Goal: Transaction & Acquisition: Book appointment/travel/reservation

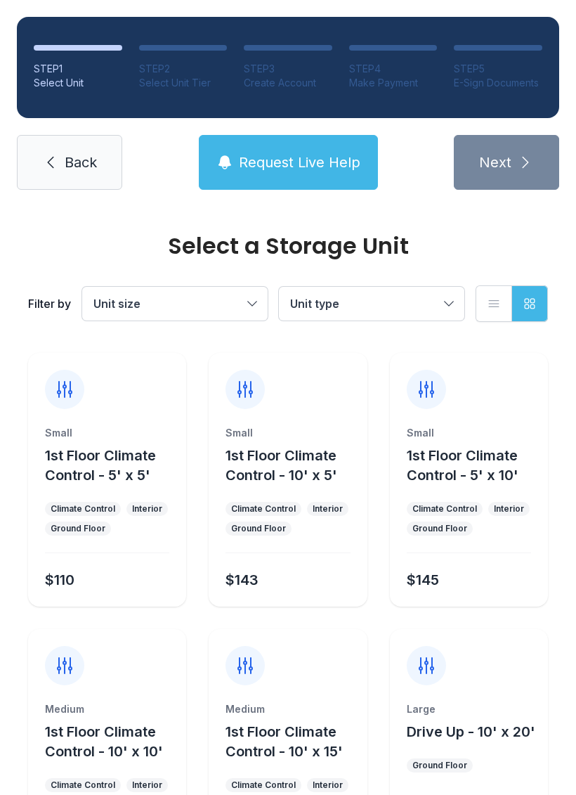
click at [251, 300] on button "Unit size" at bounding box center [175, 304] width 186 height 34
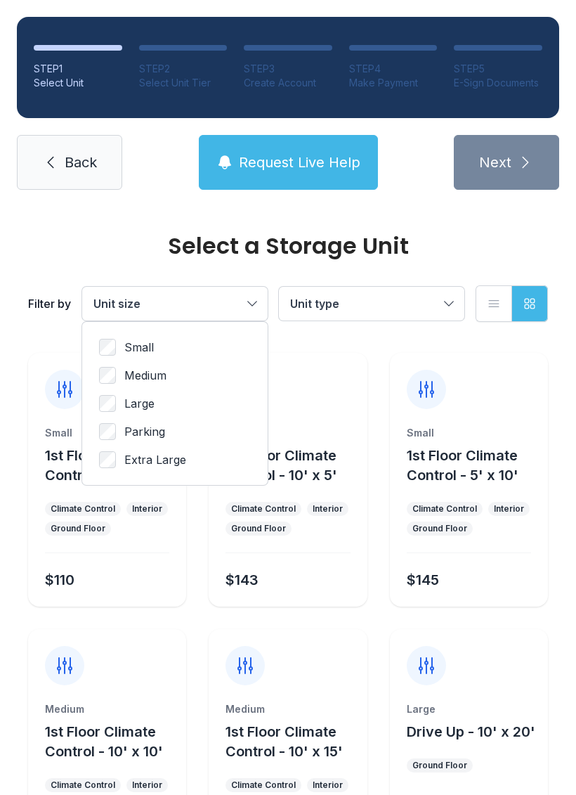
click at [159, 370] on span "Medium" at bounding box center [145, 375] width 42 height 17
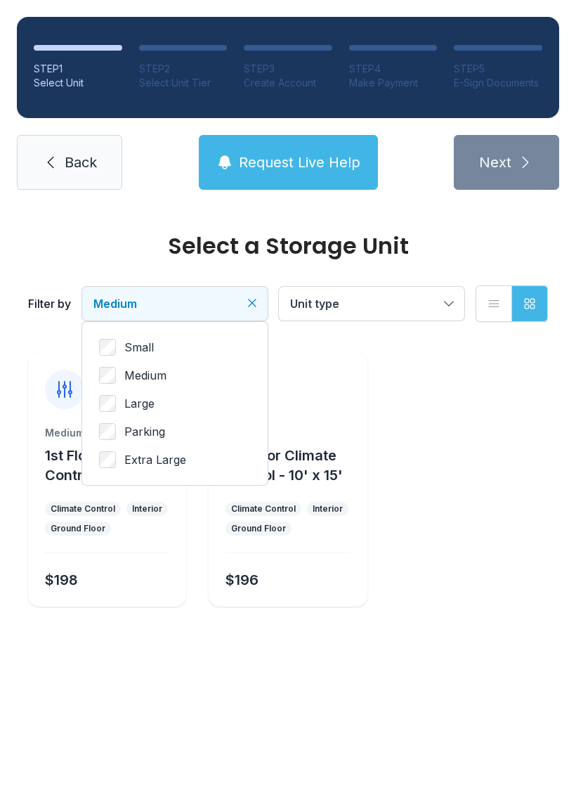
click at [443, 298] on button "Unit type" at bounding box center [372, 304] width 186 height 34
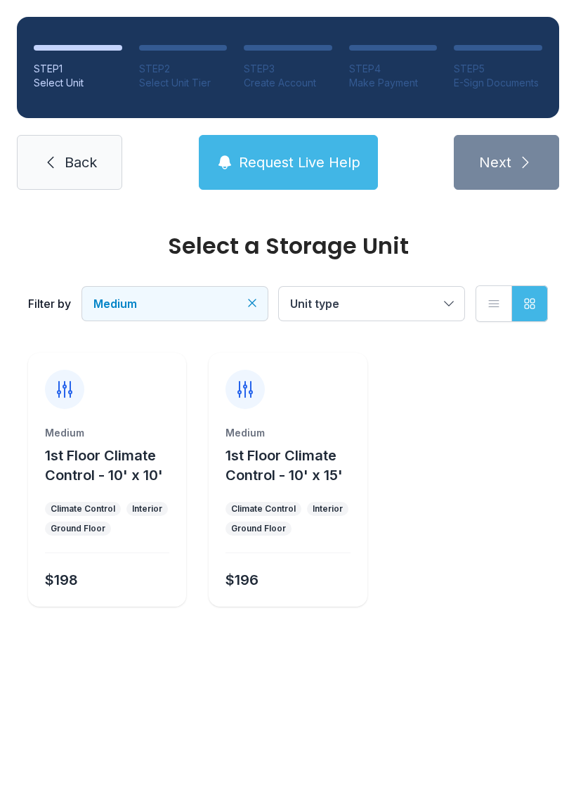
click at [242, 299] on span "Medium" at bounding box center [167, 303] width 149 height 17
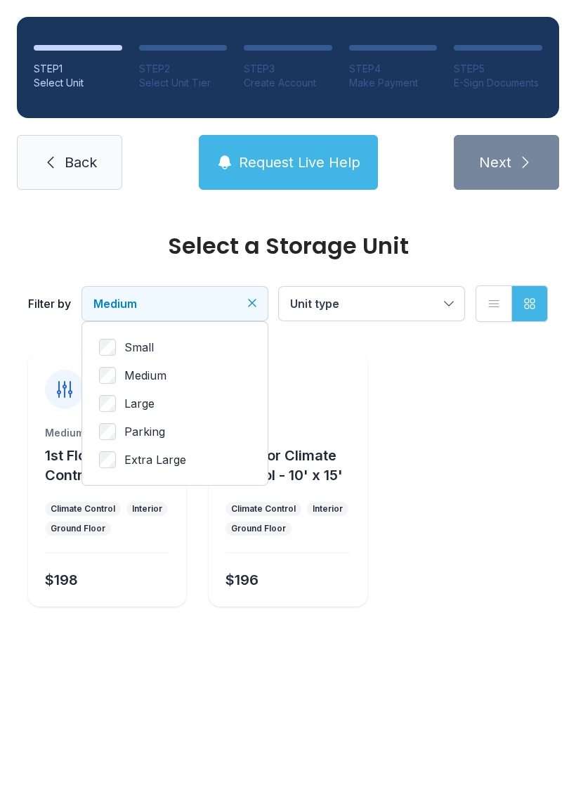
click at [156, 346] on label "Small" at bounding box center [175, 347] width 152 height 17
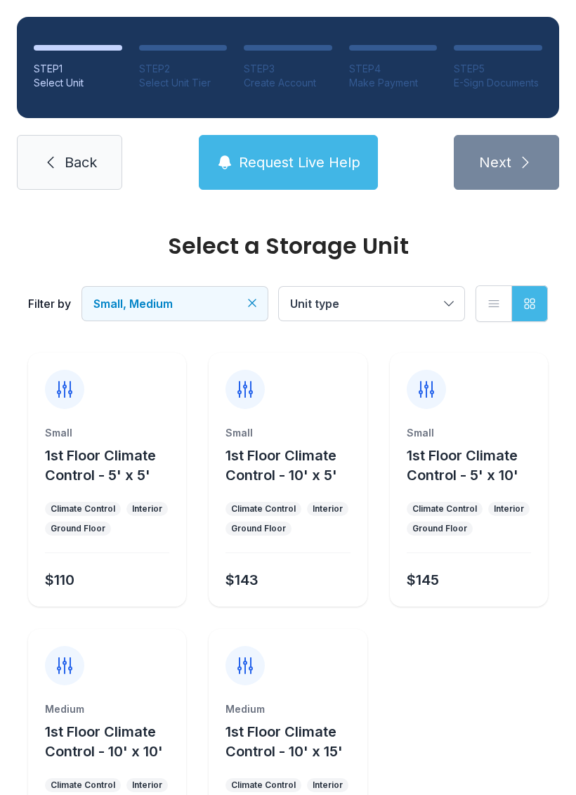
click at [62, 160] on link "Back" at bounding box center [69, 162] width 105 height 55
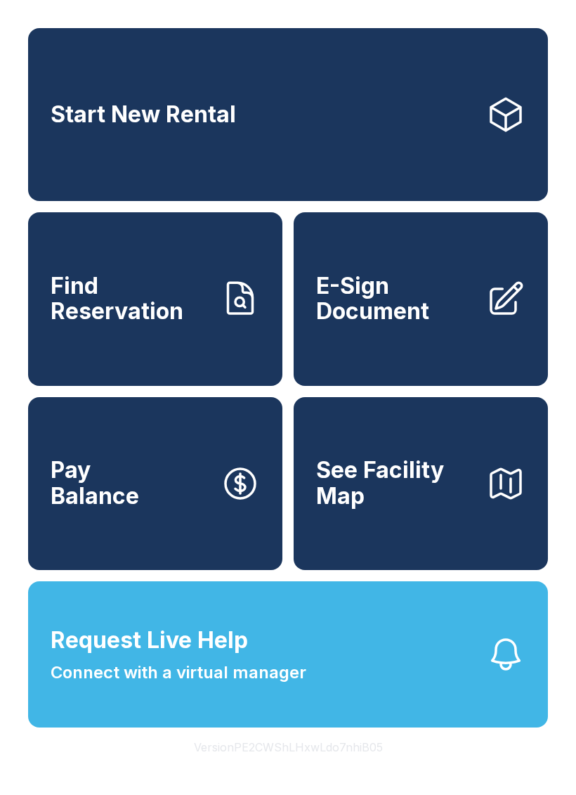
click at [304, 106] on link "Start New Rental" at bounding box center [288, 114] width 520 height 173
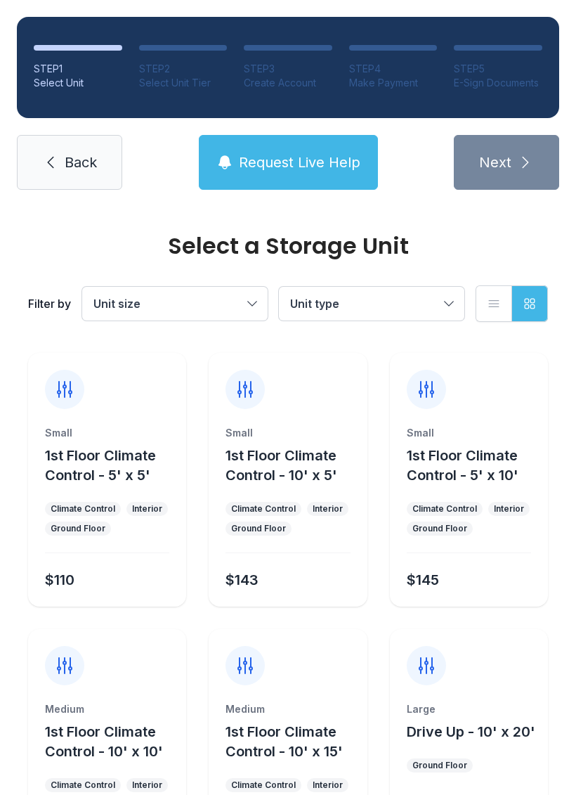
click at [65, 148] on link "Back" at bounding box center [69, 162] width 105 height 55
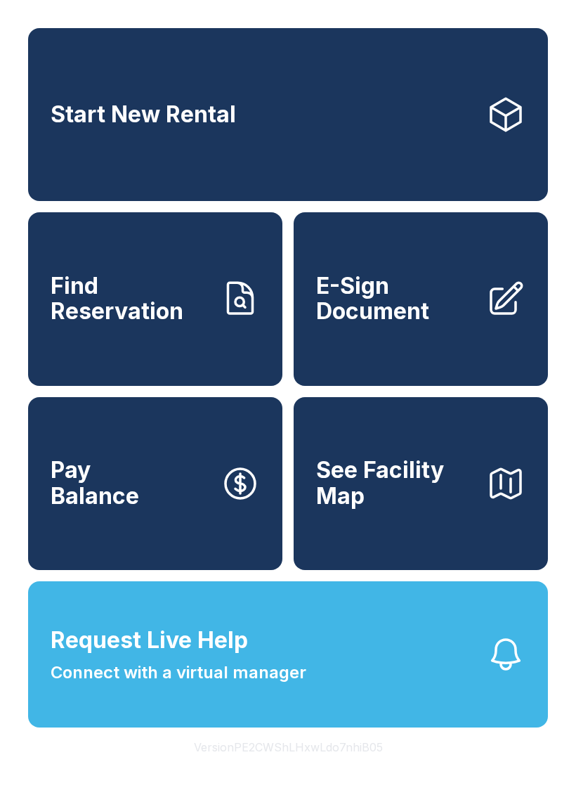
click at [350, 123] on link "Start New Rental" at bounding box center [288, 114] width 520 height 173
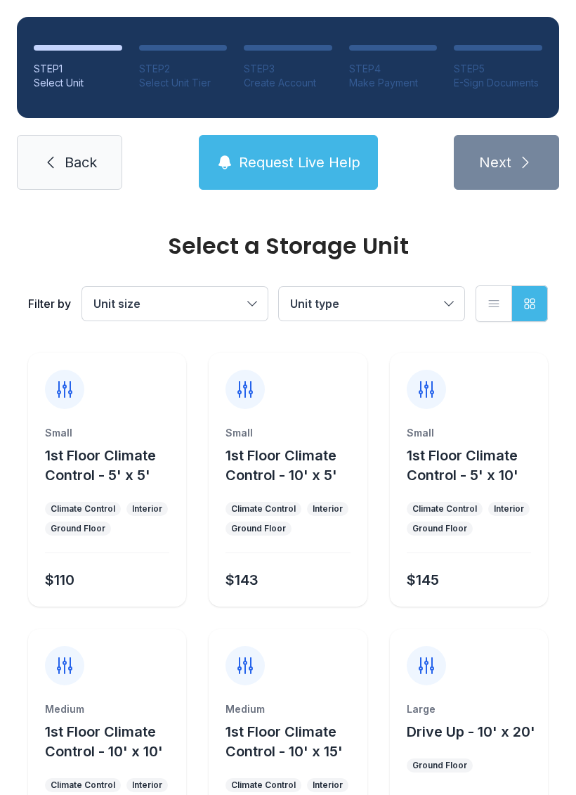
click at [248, 298] on button "Unit size" at bounding box center [175, 304] width 186 height 34
